Goal: Task Accomplishment & Management: Complete application form

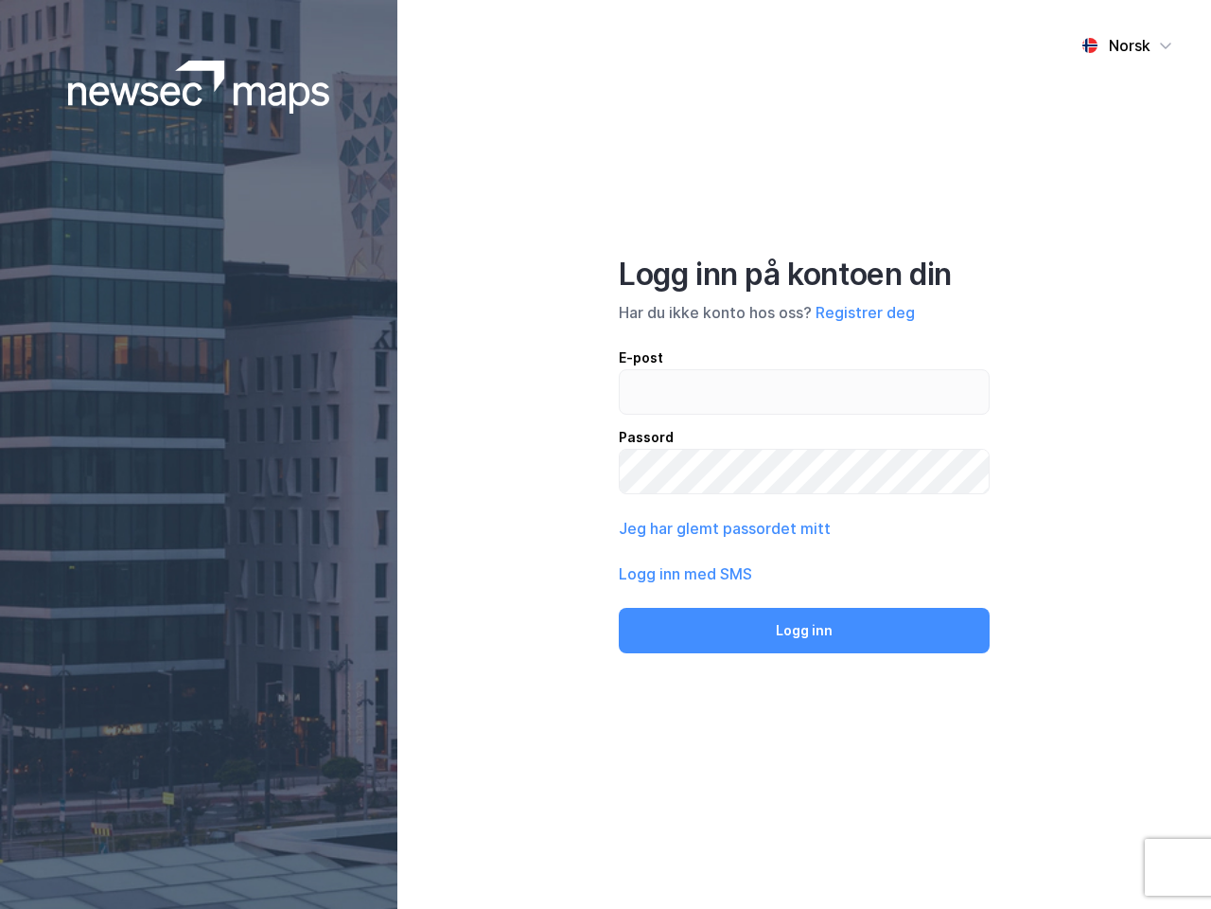
click at [606, 454] on div "Norsk Logg inn på kontoen din Har du ikke konto hos oss? Registrer deg E-post P…" at bounding box center [804, 454] width 814 height 909
click at [199, 87] on img at bounding box center [199, 87] width 262 height 53
click at [1127, 45] on div "Norsk" at bounding box center [1130, 45] width 42 height 23
click at [865, 312] on button "Registrer deg" at bounding box center [865, 312] width 99 height 23
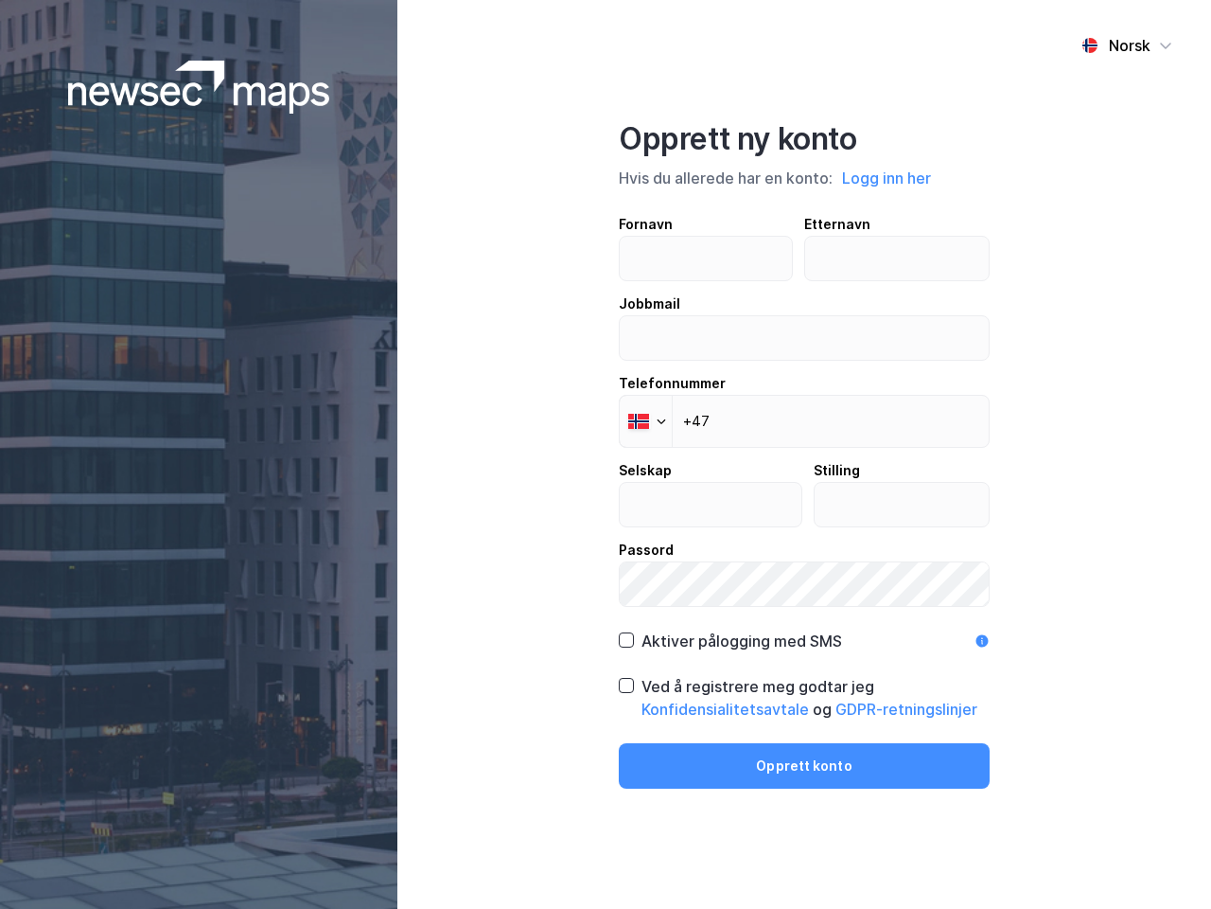
click at [723, 528] on div "Fornavn Etternavn Jobbmail Telefonnummer Phone +47 Selskap Stilling Passord" at bounding box center [804, 410] width 371 height 394
click at [804, 630] on div "Opprett ny konto Hvis du allerede har en konto: Logg inn her Fornavn Etternavn …" at bounding box center [804, 454] width 371 height 668
